Goal: Transaction & Acquisition: Purchase product/service

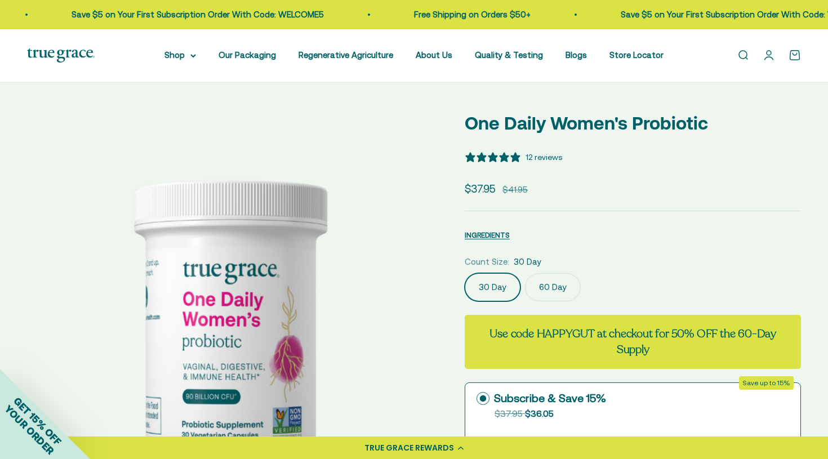
select select "3"
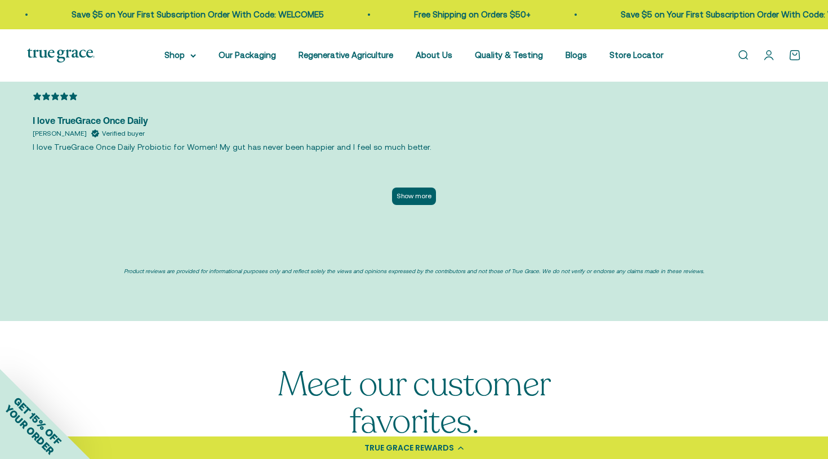
scroll to position [0, 849]
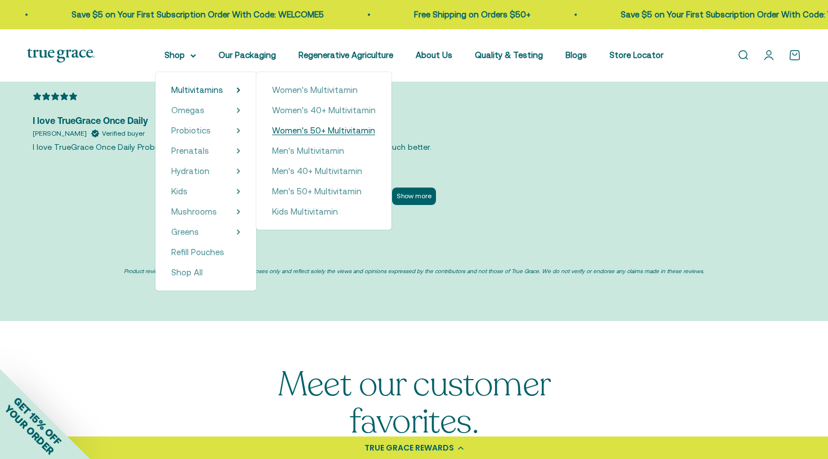
click at [301, 128] on span "Women's 50+ Multivitamin" at bounding box center [323, 131] width 103 height 10
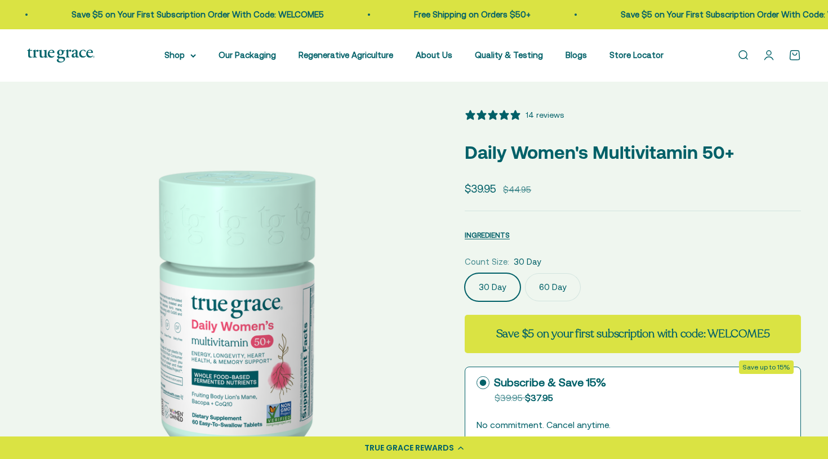
select select "3"
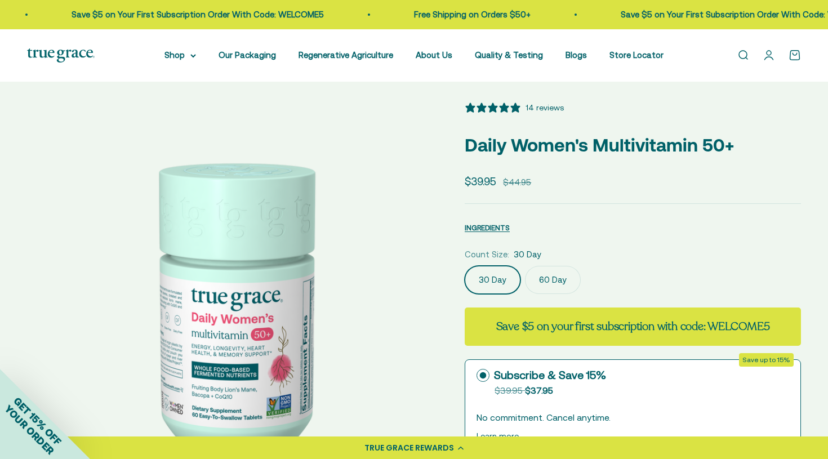
scroll to position [6, 0]
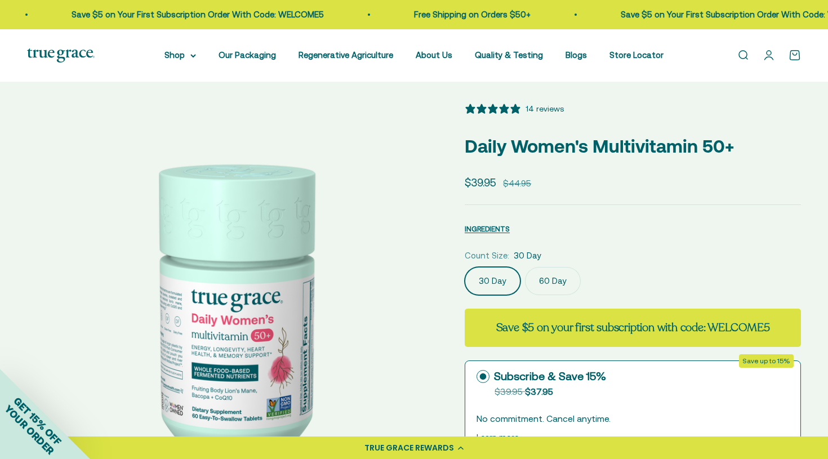
click at [272, 188] on img at bounding box center [232, 308] width 411 height 411
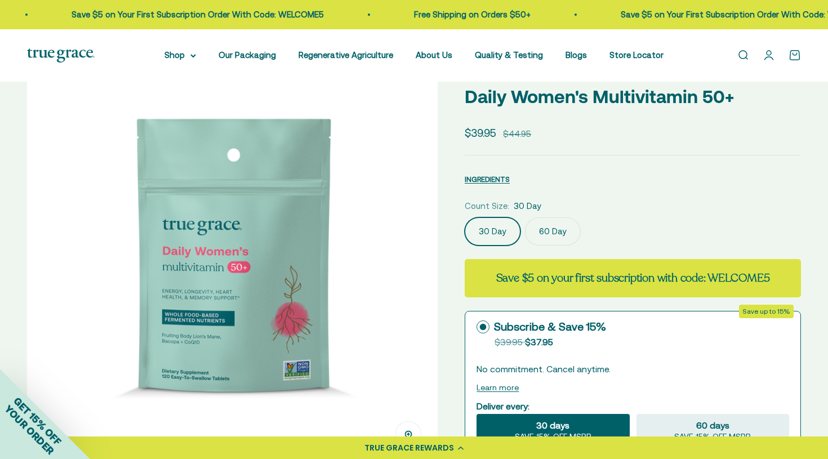
scroll to position [72, 0]
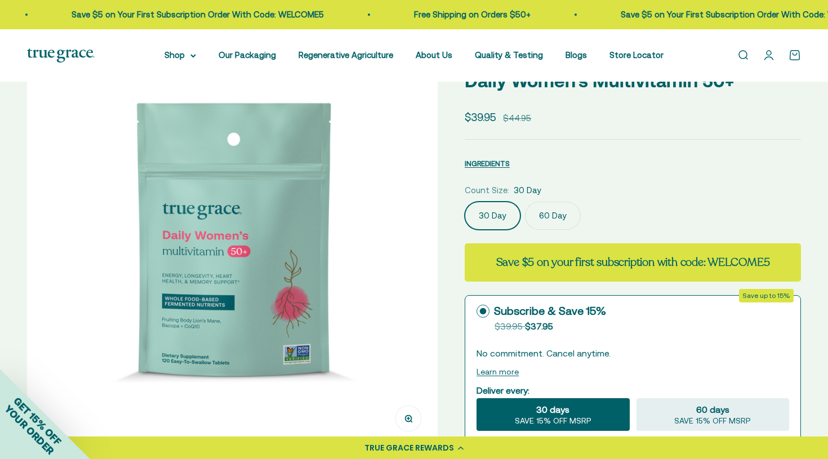
click at [307, 212] on img at bounding box center [232, 242] width 411 height 411
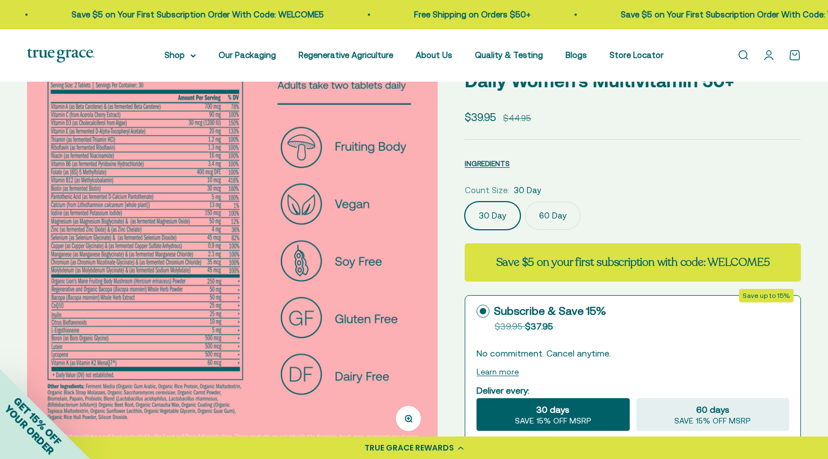
click at [307, 212] on img at bounding box center [232, 242] width 411 height 411
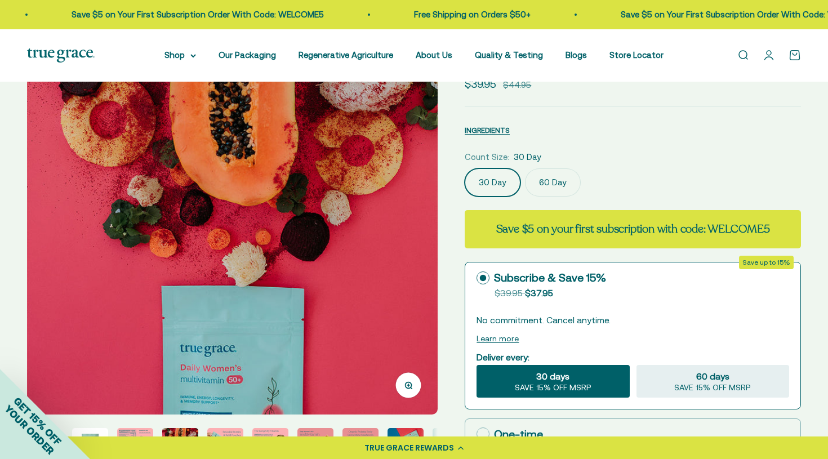
scroll to position [90, 0]
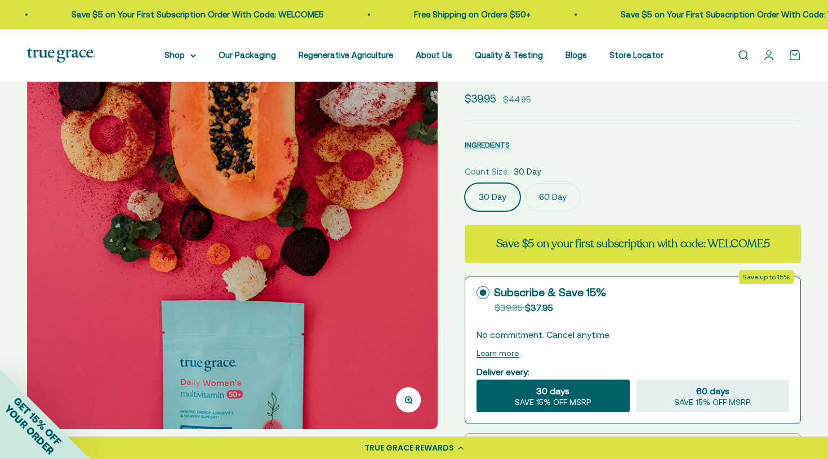
click at [307, 212] on img at bounding box center [232, 224] width 411 height 411
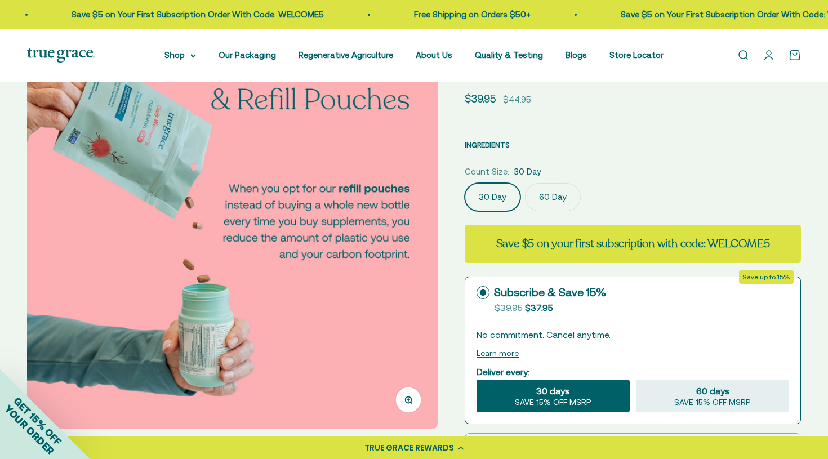
click at [557, 194] on label "60 Day" at bounding box center [553, 197] width 56 height 28
click at [465, 183] on input "60 Day" at bounding box center [464, 183] width 1 height 1
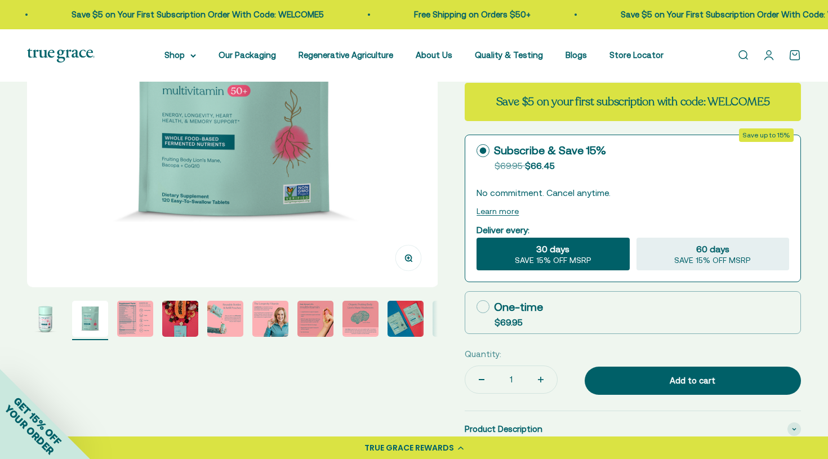
scroll to position [237, 0]
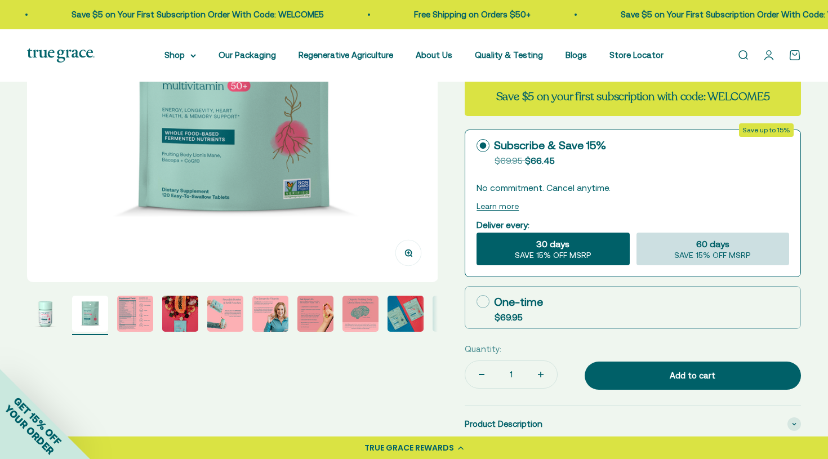
click at [710, 252] on span "SAVE 15% OFF MSRP" at bounding box center [712, 256] width 77 height 10
click at [637, 233] on input "60 days SAVE 15% OFF MSRP" at bounding box center [636, 232] width 1 height 1
radio input "true"
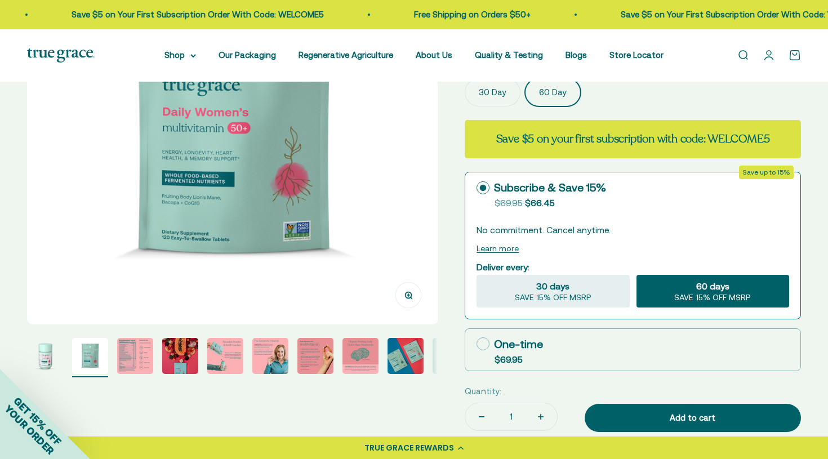
scroll to position [192, 0]
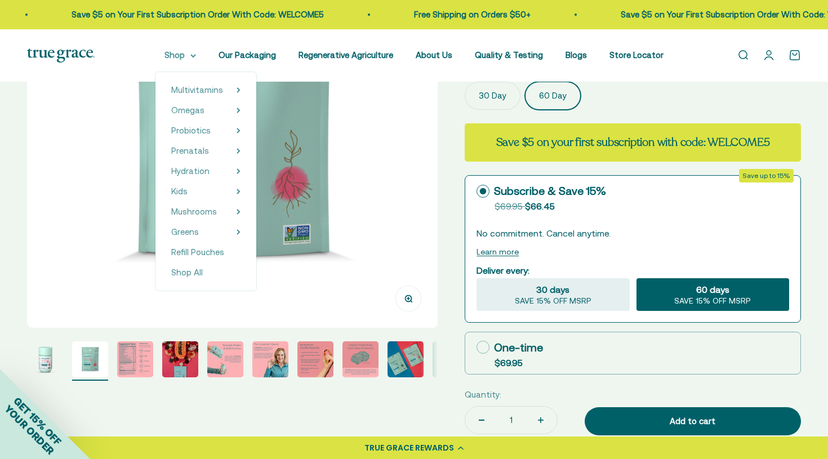
click at [180, 57] on summary "Shop" at bounding box center [181, 55] width 32 height 14
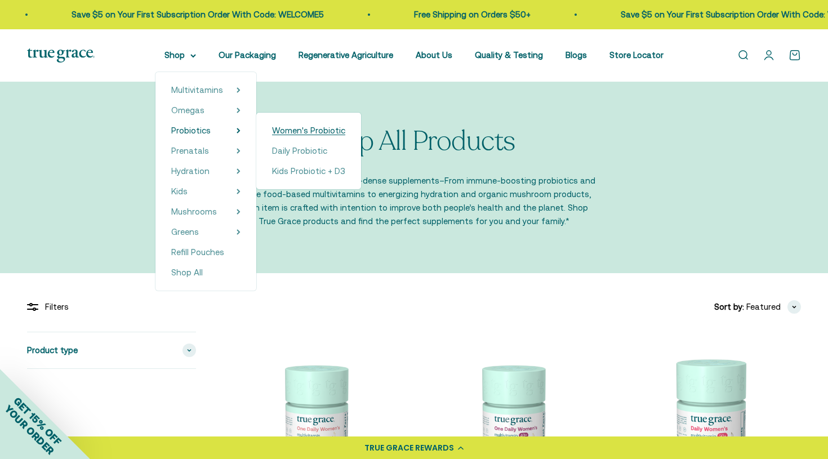
click at [286, 129] on span "Women's Probiotic" at bounding box center [308, 131] width 73 height 10
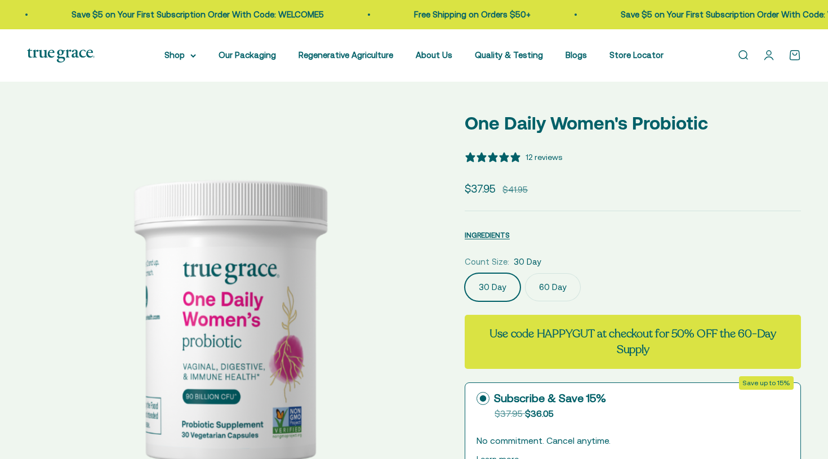
select select "3"
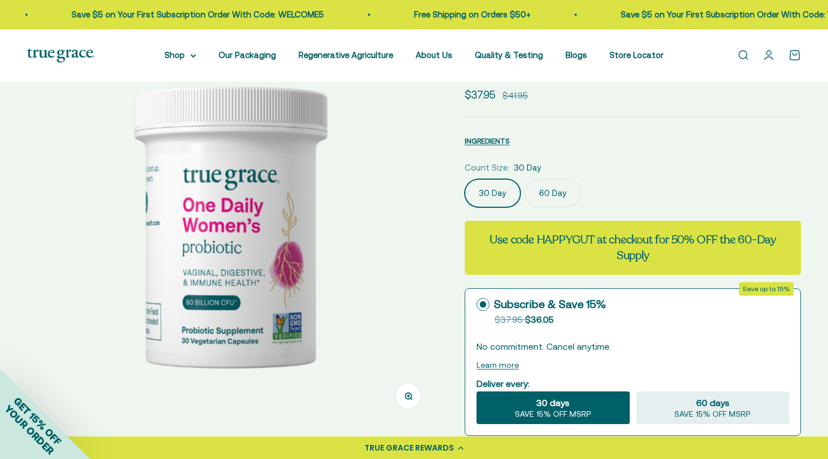
scroll to position [100, 0]
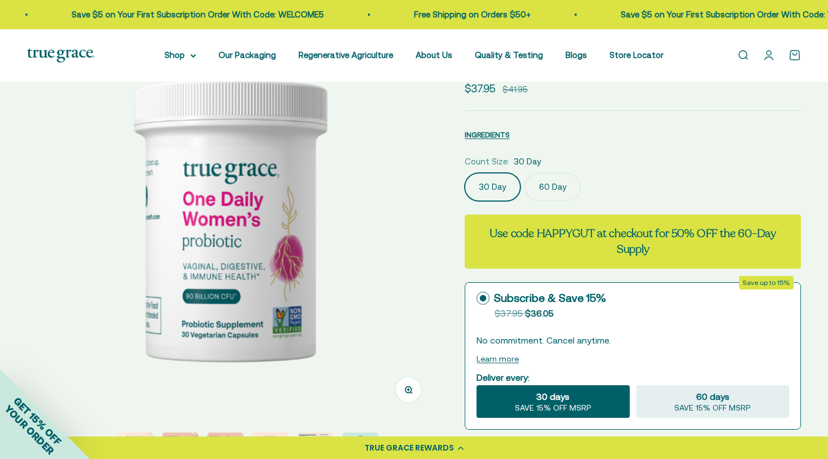
click at [554, 184] on label "60 Day" at bounding box center [553, 187] width 56 height 28
click at [465, 173] on input "60 Day" at bounding box center [464, 172] width 1 height 1
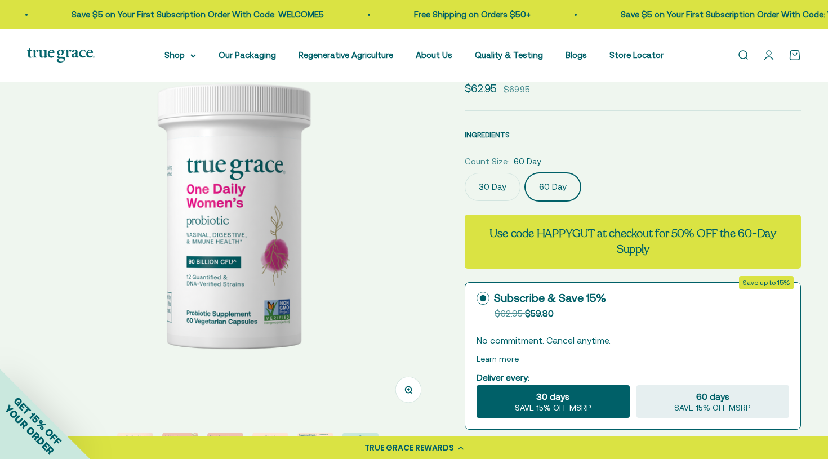
click at [491, 192] on label "30 Day" at bounding box center [493, 187] width 56 height 28
click at [465, 173] on input "30 Day" at bounding box center [464, 172] width 1 height 1
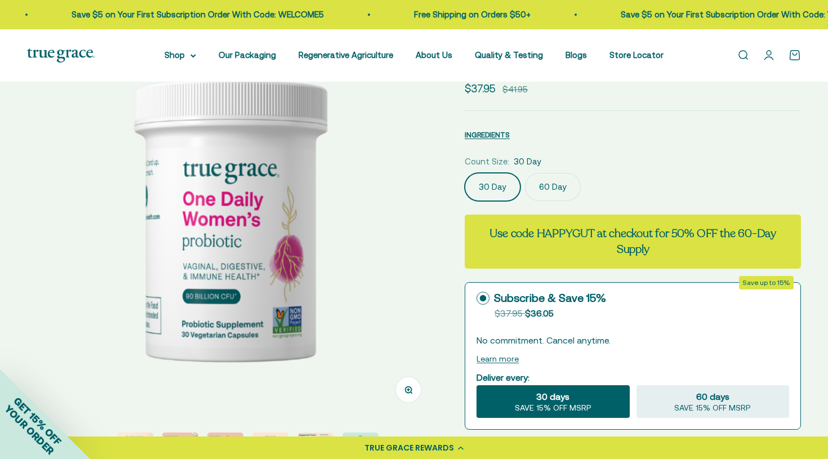
click at [544, 188] on label "60 Day" at bounding box center [553, 187] width 56 height 28
click at [465, 173] on input "60 Day" at bounding box center [464, 172] width 1 height 1
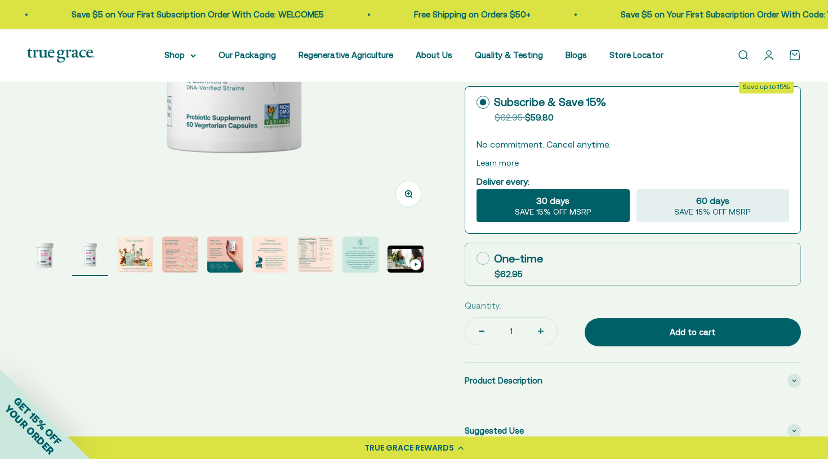
scroll to position [294, 0]
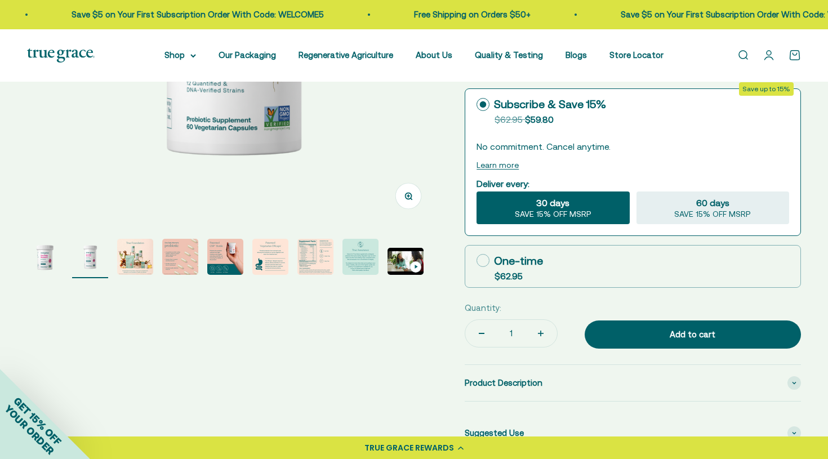
click at [371, 265] on img "Go to item 8" at bounding box center [361, 257] width 36 height 36
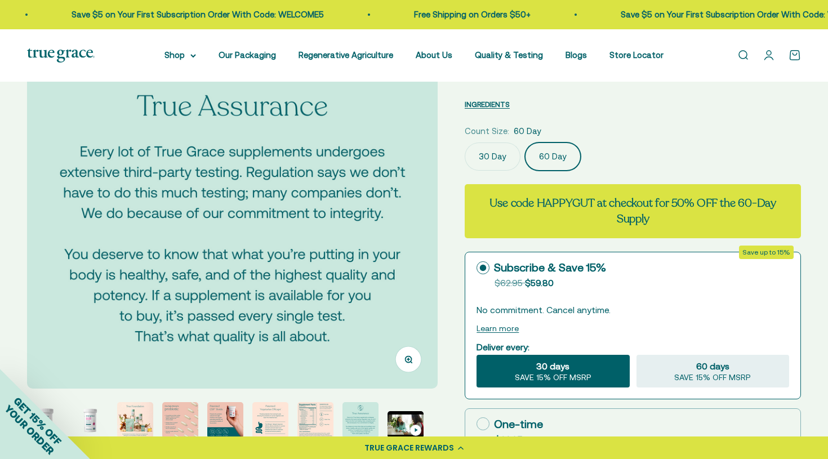
scroll to position [134, 0]
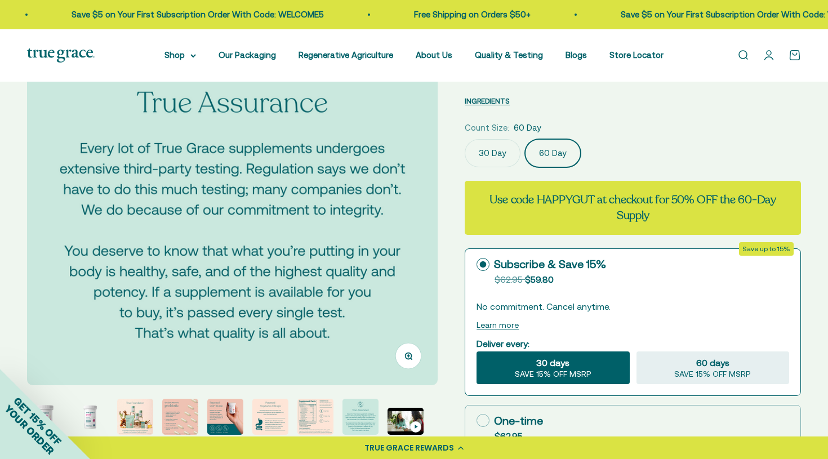
click at [571, 374] on span "SAVE 15% OFF MSRP" at bounding box center [553, 375] width 77 height 10
click at [477, 352] on input "30 days SAVE 15% OFF MSRP" at bounding box center [476, 351] width 1 height 1
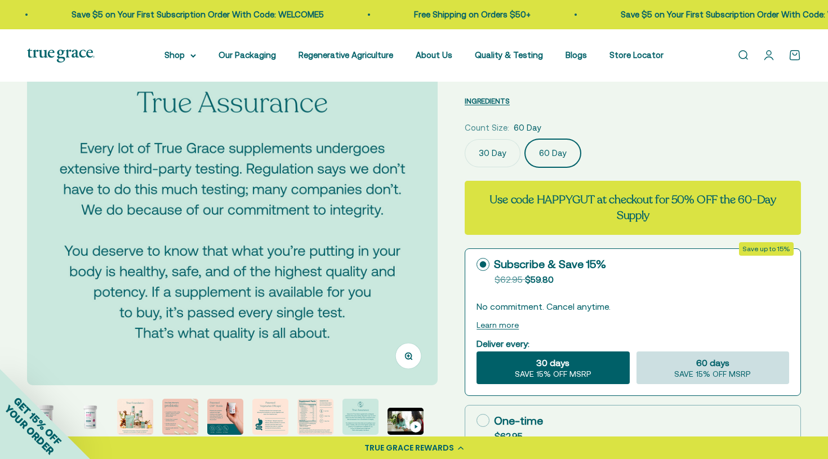
click at [694, 362] on div "60 days SAVE 15% OFF MSRP" at bounding box center [713, 368] width 153 height 33
click at [637, 352] on input "60 days SAVE 15% OFF MSRP" at bounding box center [636, 351] width 1 height 1
radio input "true"
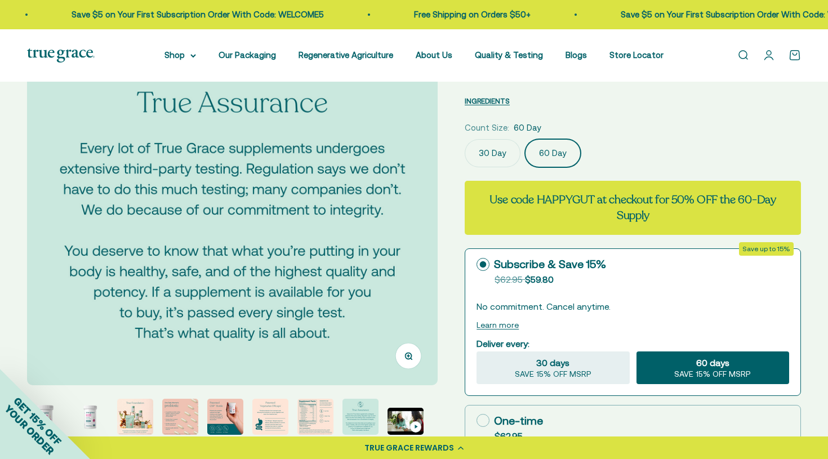
click at [478, 157] on label "30 Day" at bounding box center [493, 153] width 56 height 28
click at [465, 139] on input "30 Day" at bounding box center [464, 139] width 1 height 1
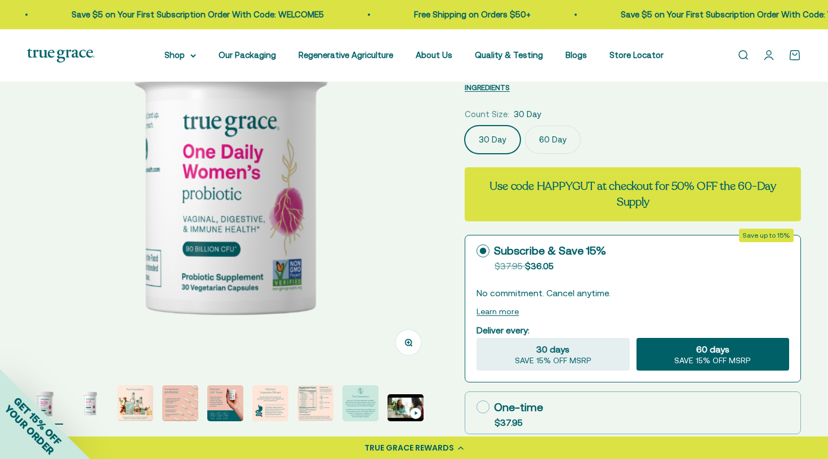
scroll to position [151, 0]
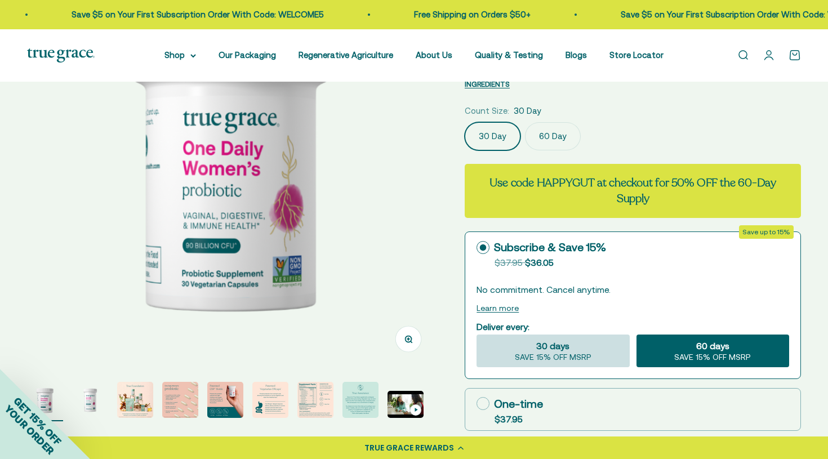
click at [551, 350] on span "30 days" at bounding box center [552, 346] width 33 height 14
click at [477, 335] on input "30 days SAVE 15% OFF MSRP" at bounding box center [476, 334] width 1 height 1
radio input "true"
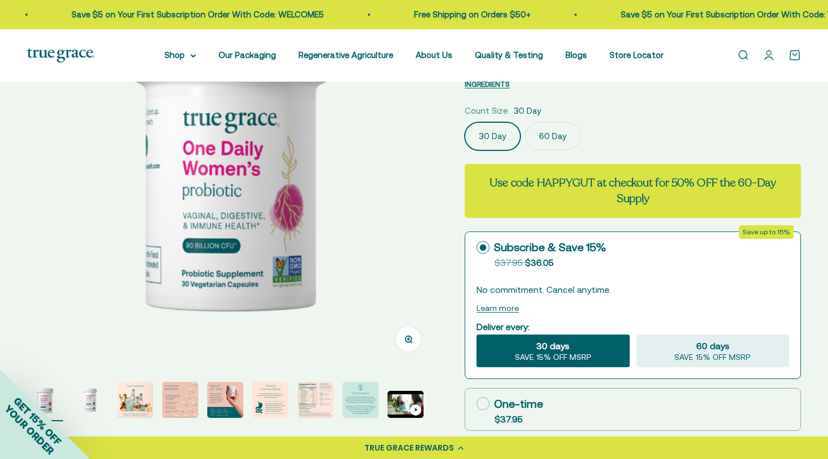
click at [550, 350] on span "30 days" at bounding box center [552, 346] width 33 height 14
click at [477, 335] on input "30 days SAVE 15% OFF MSRP" at bounding box center [476, 334] width 1 height 1
click at [568, 354] on span "SAVE 15% OFF MSRP" at bounding box center [553, 358] width 77 height 10
click at [477, 335] on input "30 days SAVE 15% OFF MSRP" at bounding box center [476, 334] width 1 height 1
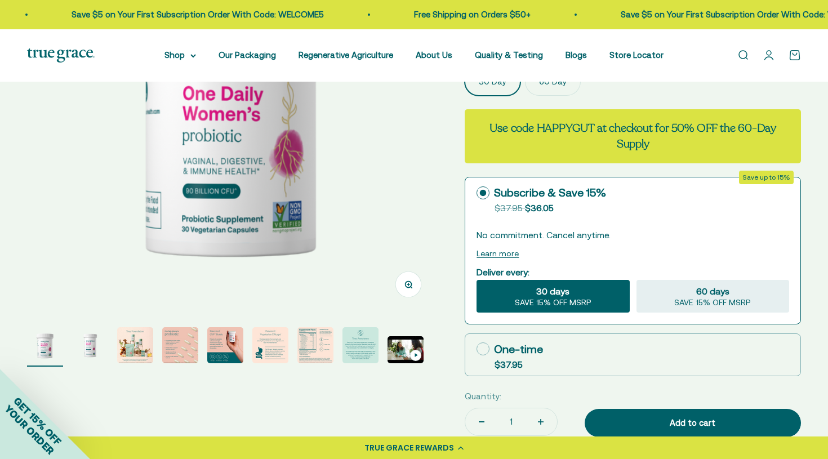
scroll to position [202, 0]
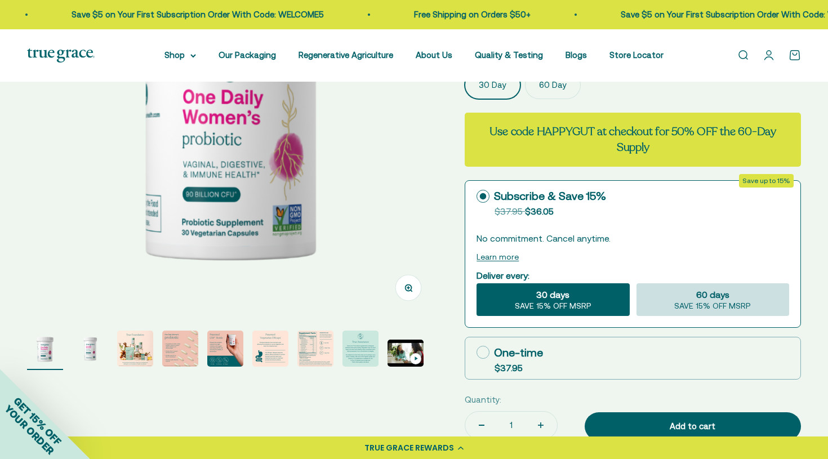
click at [669, 305] on div "60 days SAVE 15% OFF MSRP" at bounding box center [713, 299] width 153 height 33
click at [637, 283] on input "60 days SAVE 15% OFF MSRP" at bounding box center [636, 283] width 1 height 1
radio input "true"
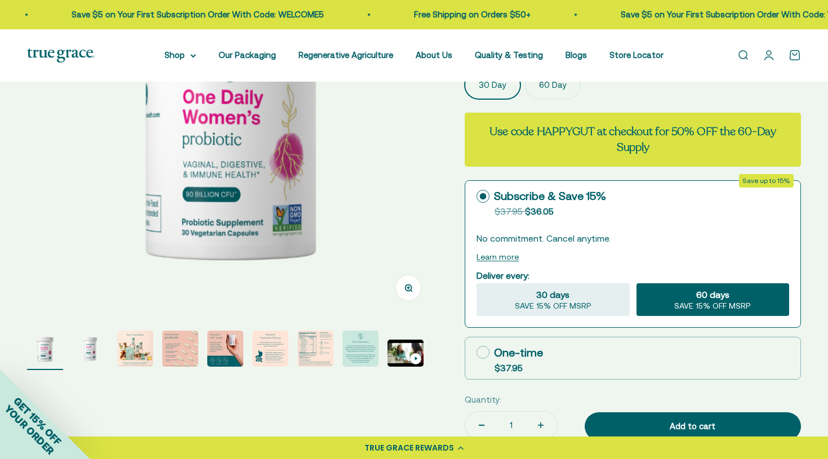
click at [678, 301] on span "SAVE 15% OFF MSRP" at bounding box center [712, 306] width 77 height 10
click at [637, 283] on input "60 days SAVE 15% OFF MSRP" at bounding box center [636, 283] width 1 height 1
click at [550, 83] on label "60 Day" at bounding box center [553, 85] width 56 height 28
click at [465, 71] on input "60 Day" at bounding box center [464, 70] width 1 height 1
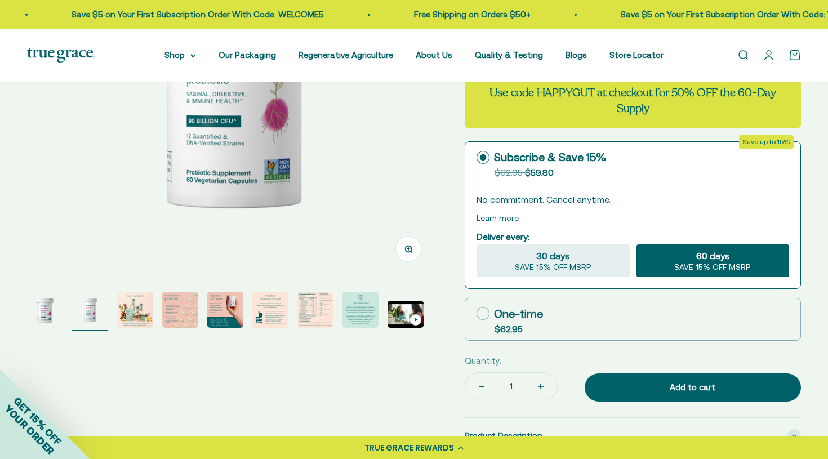
scroll to position [229, 0]
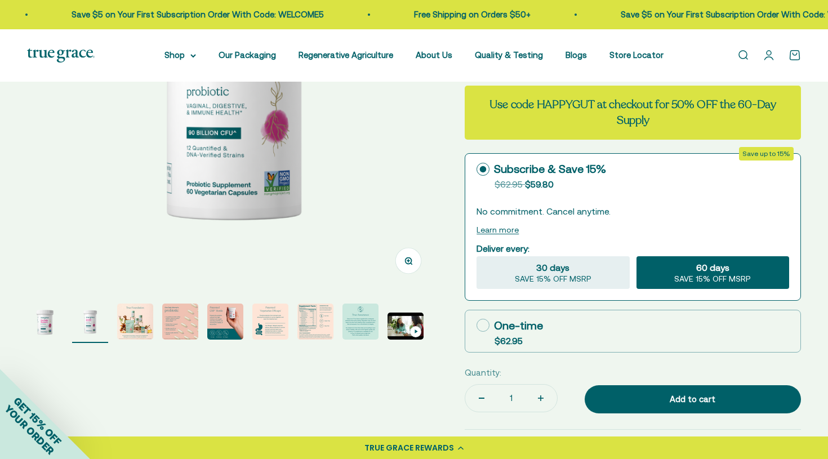
click at [416, 331] on icon "Go to item 9" at bounding box center [416, 331] width 4 height 5
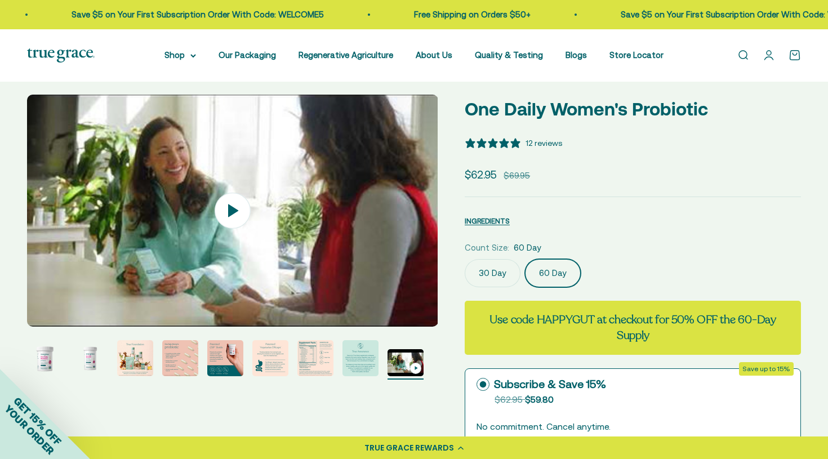
scroll to position [0, 0]
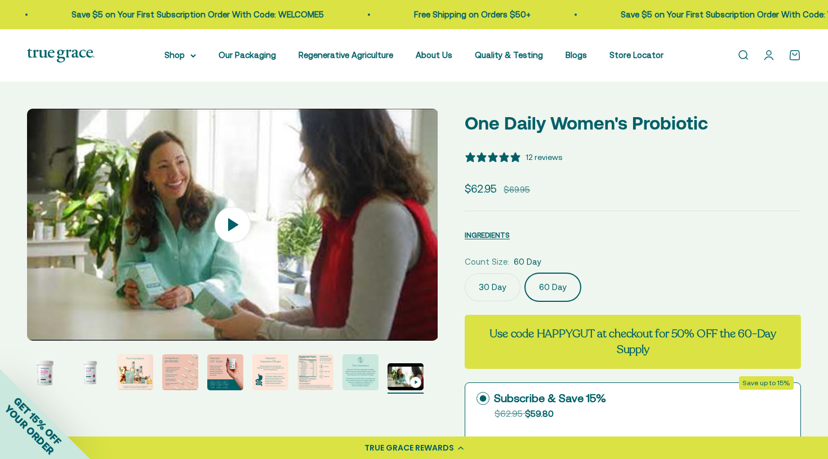
click at [353, 367] on img "Go to item 8" at bounding box center [361, 372] width 36 height 36
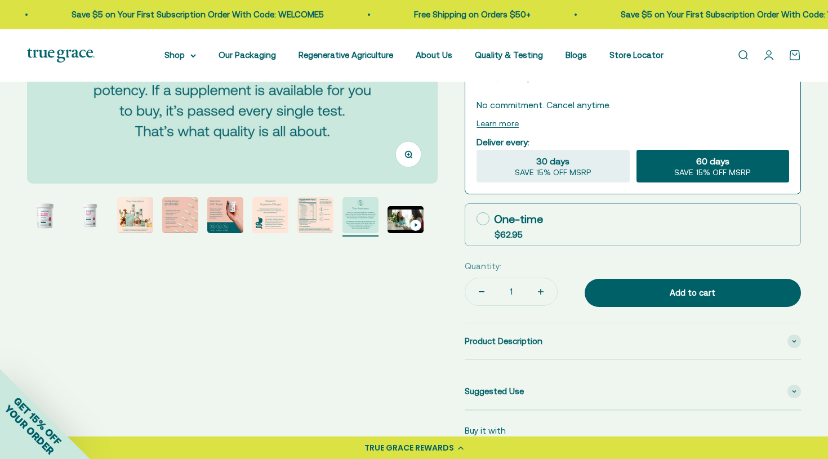
scroll to position [339, 0]
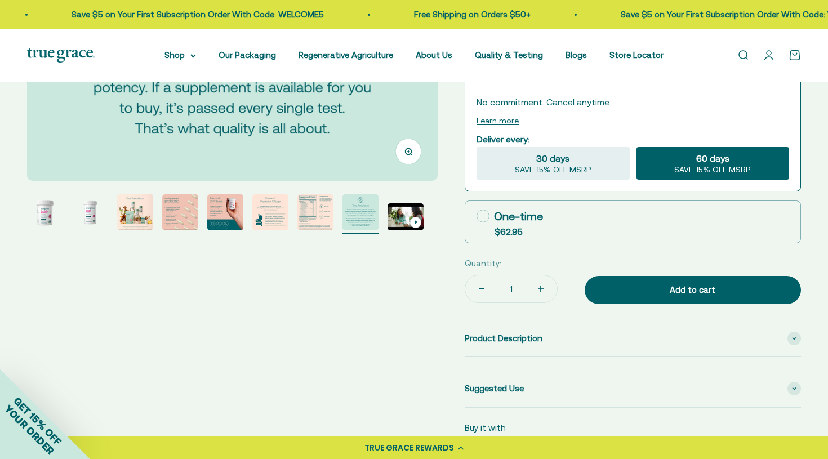
click at [306, 221] on img "Go to item 7" at bounding box center [315, 212] width 36 height 36
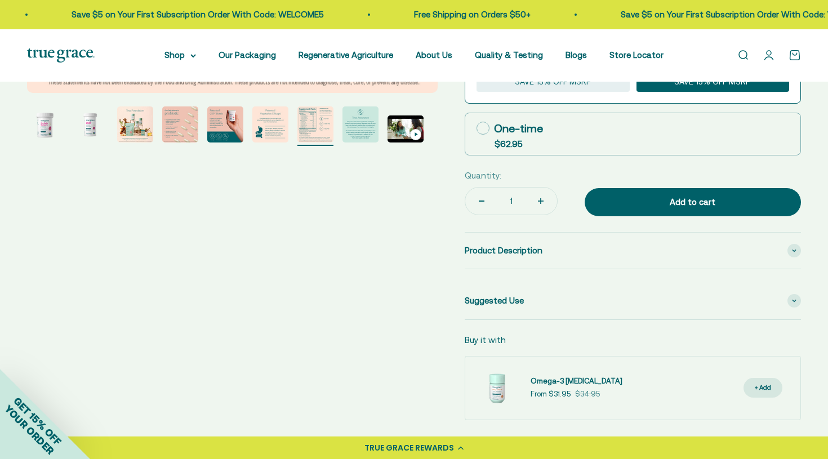
scroll to position [428, 0]
